Goal: Task Accomplishment & Management: Manage account settings

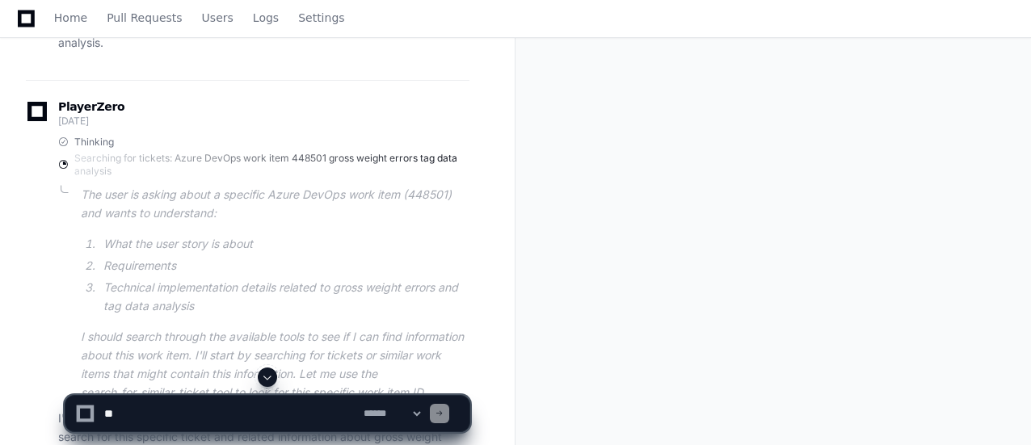
scroll to position [406, 0]
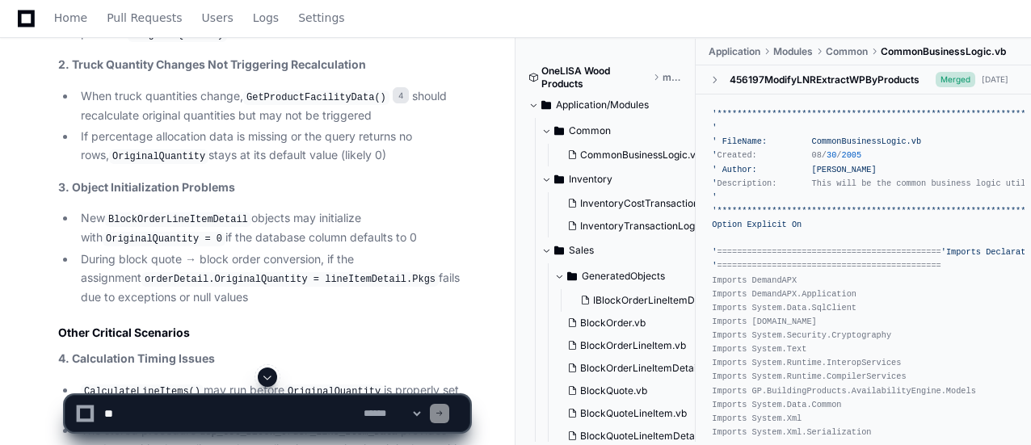
scroll to position [3555, 0]
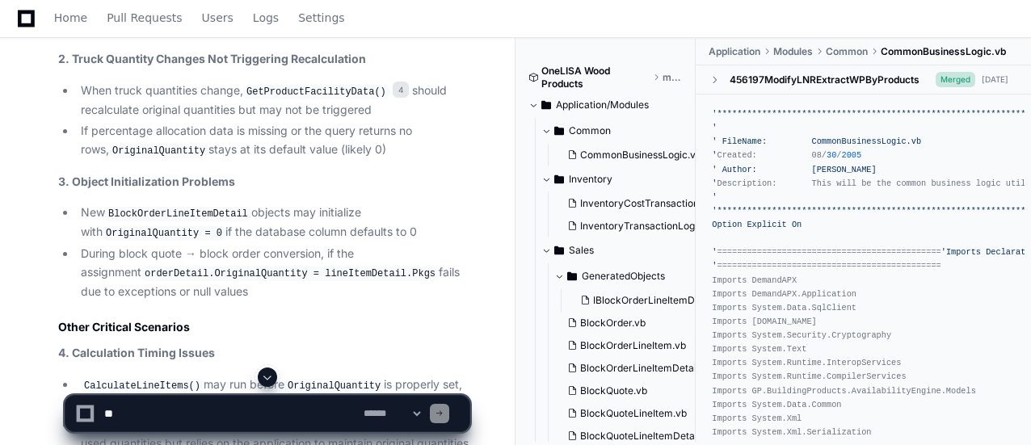
click at [619, 387] on div at bounding box center [639, 407] width 248 height 78
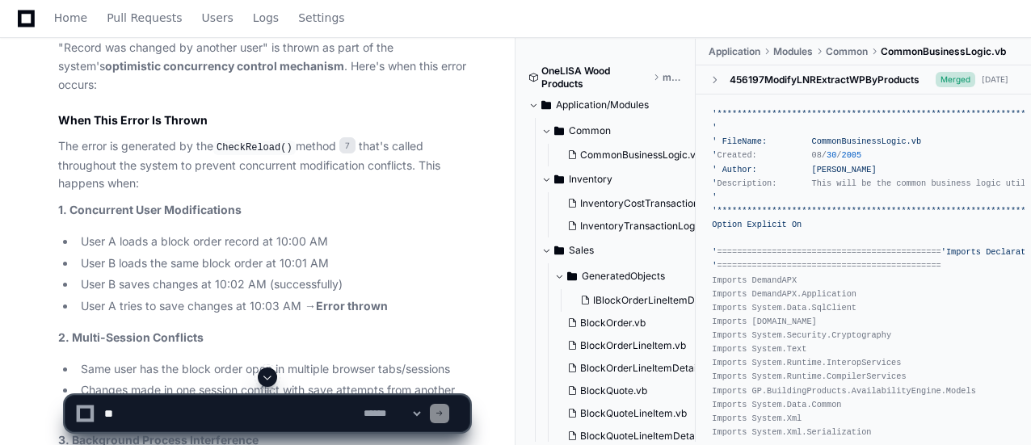
scroll to position [5171, 0]
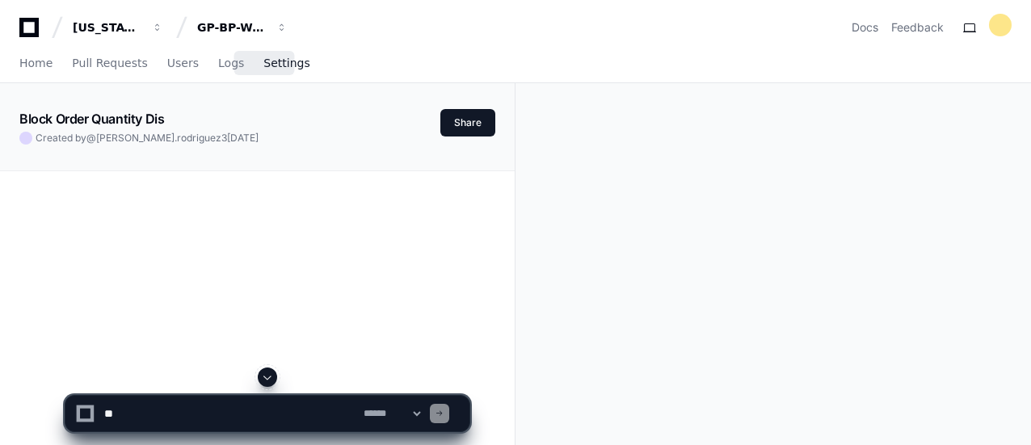
click at [263, 62] on span "Settings" at bounding box center [286, 63] width 46 height 10
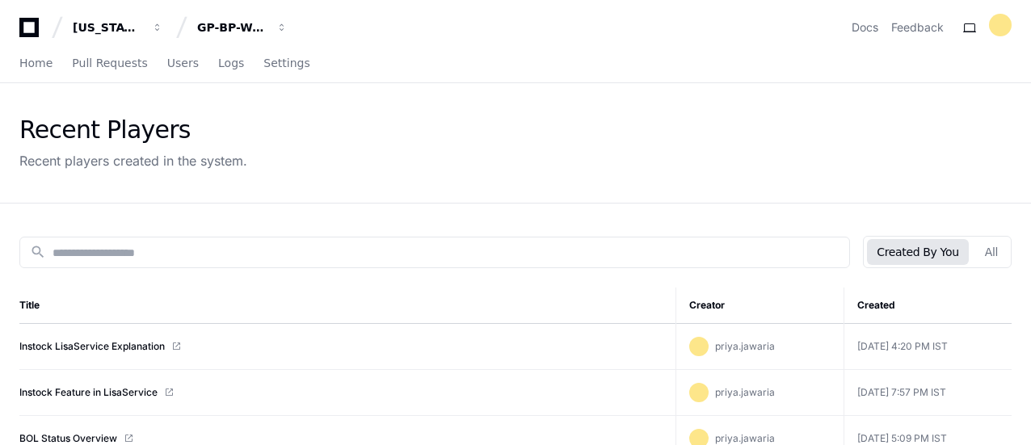
click at [284, 67] on div "Home Pull Requests Users Logs Settings" at bounding box center [515, 63] width 992 height 37
click at [263, 64] on span "Settings" at bounding box center [286, 63] width 46 height 10
click at [263, 65] on span "Settings" at bounding box center [286, 63] width 46 height 10
click at [280, 67] on span "Settings" at bounding box center [286, 63] width 46 height 10
click at [267, 65] on span "Settings" at bounding box center [286, 63] width 46 height 10
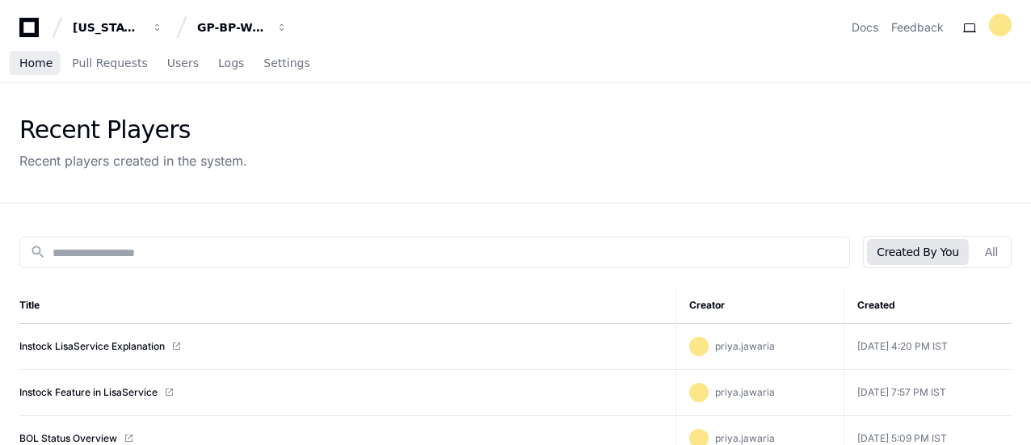
click at [31, 65] on span "Home" at bounding box center [35, 63] width 33 height 10
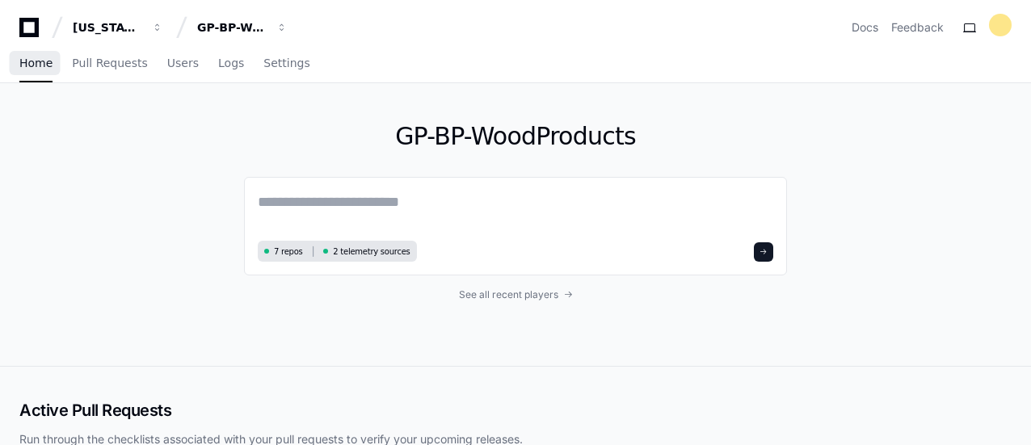
click at [42, 67] on span "Home" at bounding box center [35, 63] width 33 height 10
click at [264, 61] on span "Settings" at bounding box center [286, 63] width 46 height 10
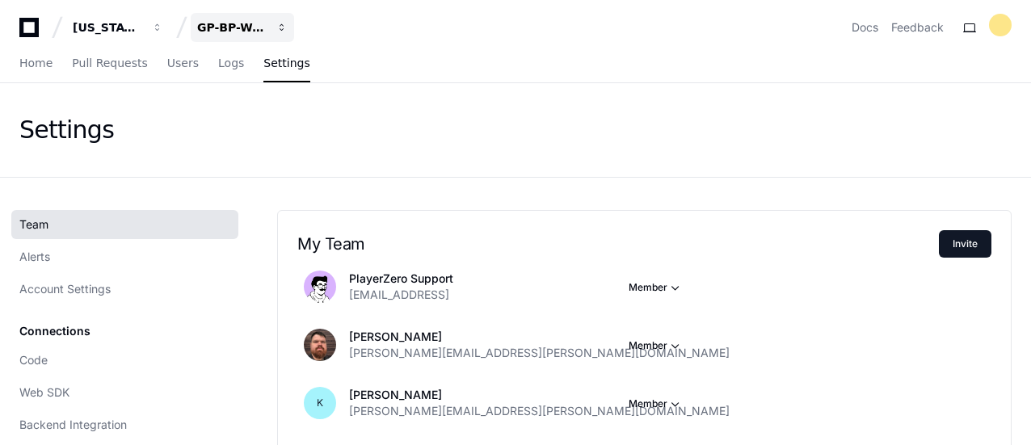
click at [228, 25] on div "GP-BP-WoodProducts" at bounding box center [231, 27] width 69 height 16
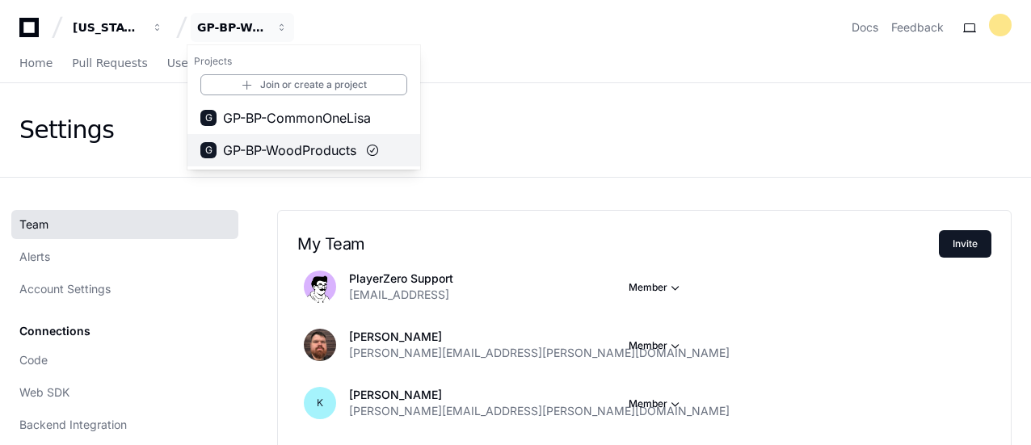
click at [315, 150] on span "GP-BP-WoodProducts" at bounding box center [289, 150] width 133 height 19
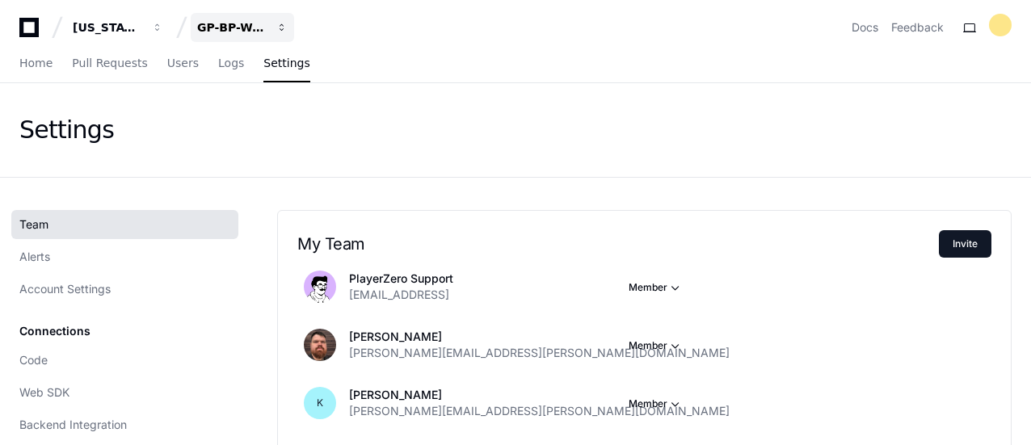
click at [284, 32] on span "button" at bounding box center [281, 27] width 11 height 11
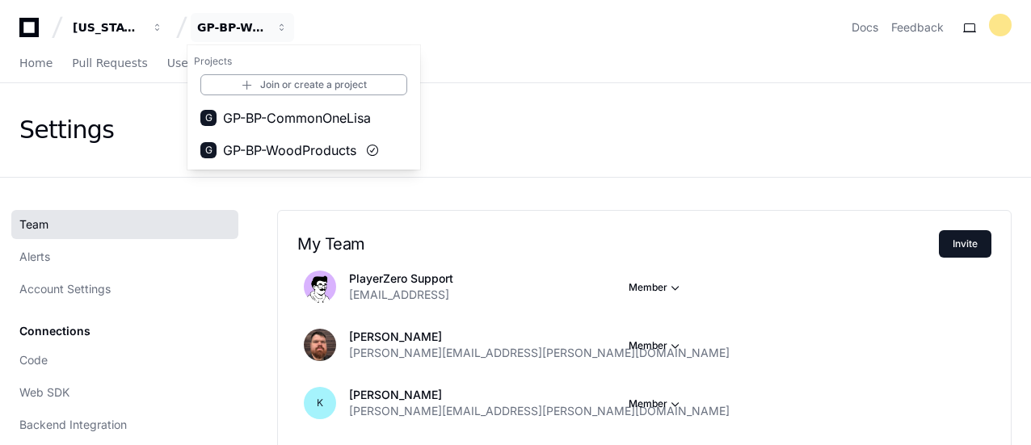
click at [600, 49] on div "Home Pull Requests Users Logs Settings" at bounding box center [515, 63] width 992 height 37
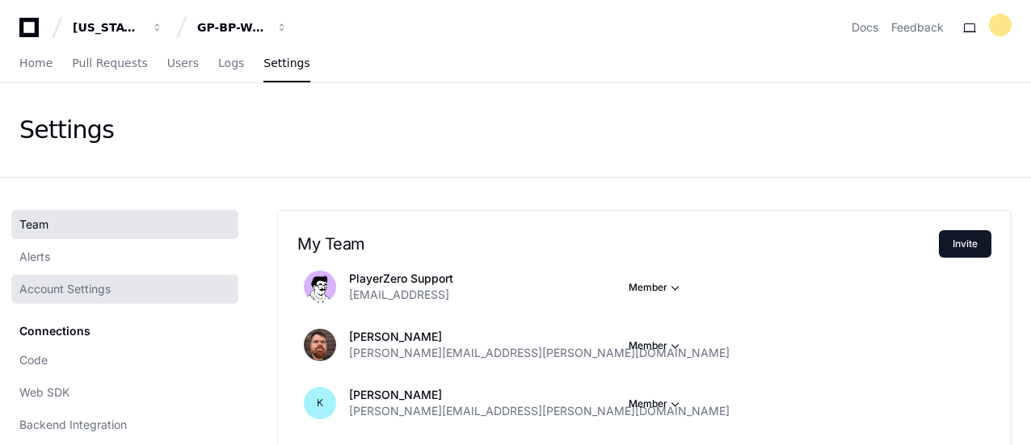
scroll to position [162, 0]
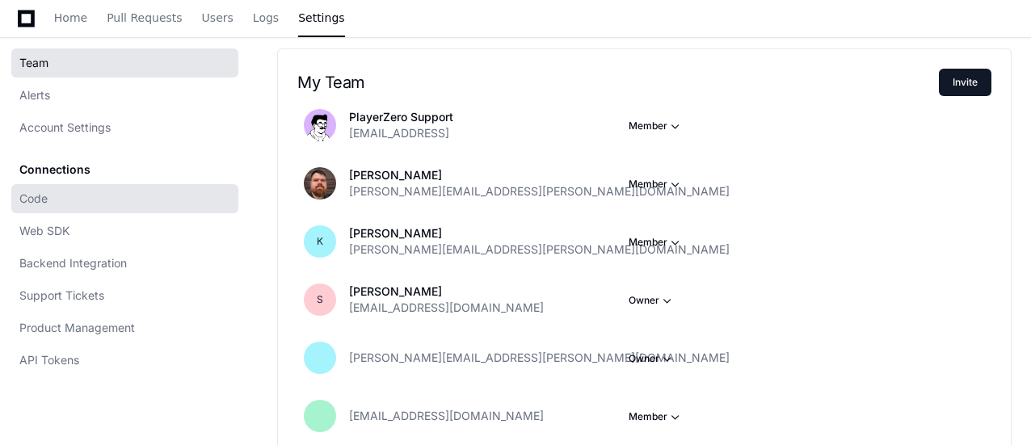
click at [66, 203] on link "Code" at bounding box center [124, 198] width 227 height 29
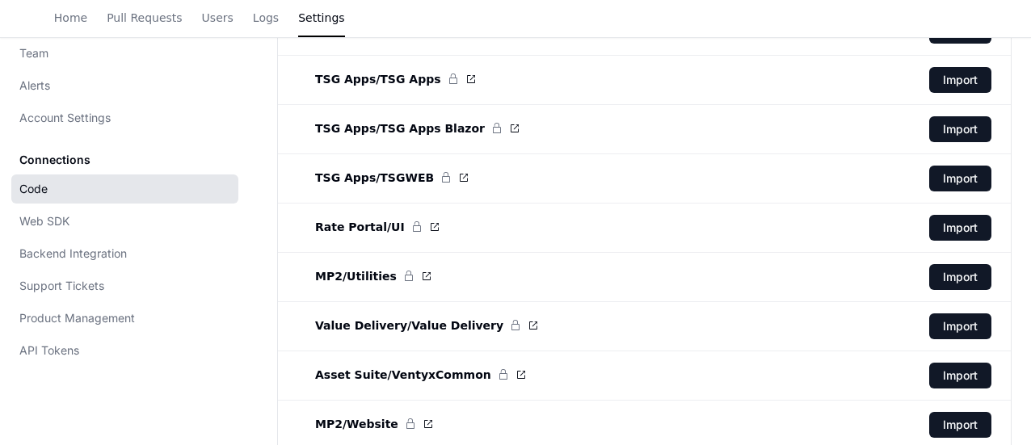
scroll to position [3850, 0]
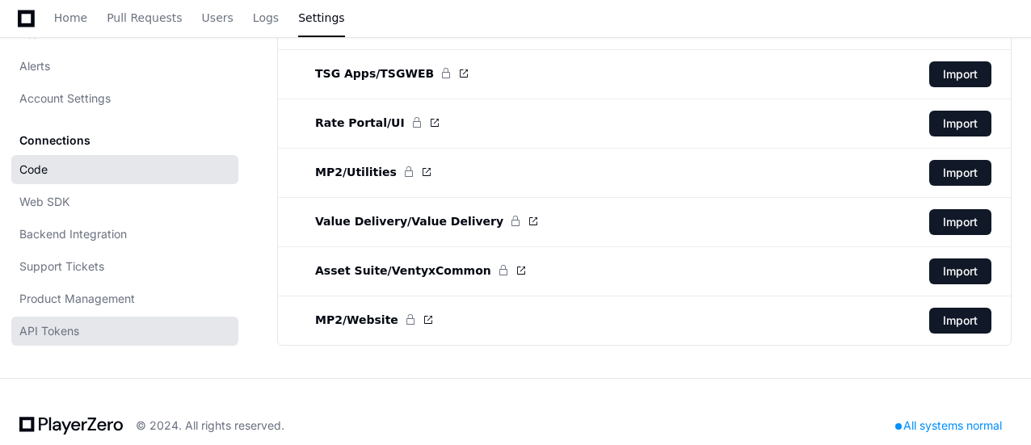
click at [72, 323] on span "API Tokens" at bounding box center [49, 331] width 60 height 16
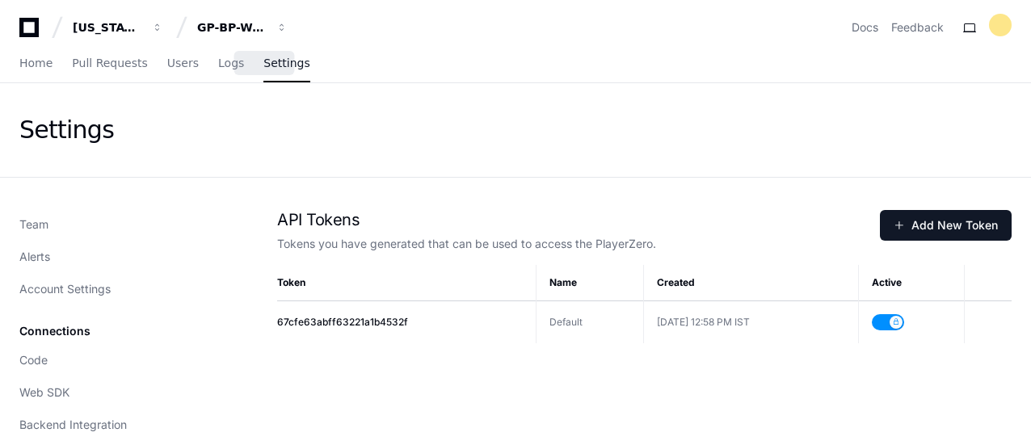
click at [267, 63] on span "Settings" at bounding box center [286, 63] width 46 height 10
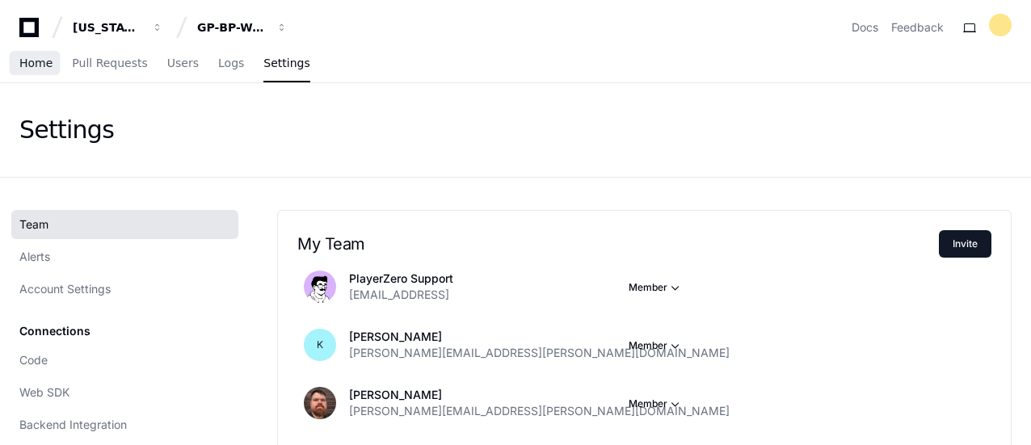
click at [27, 59] on span "Home" at bounding box center [35, 63] width 33 height 10
